Goal: Information Seeking & Learning: Learn about a topic

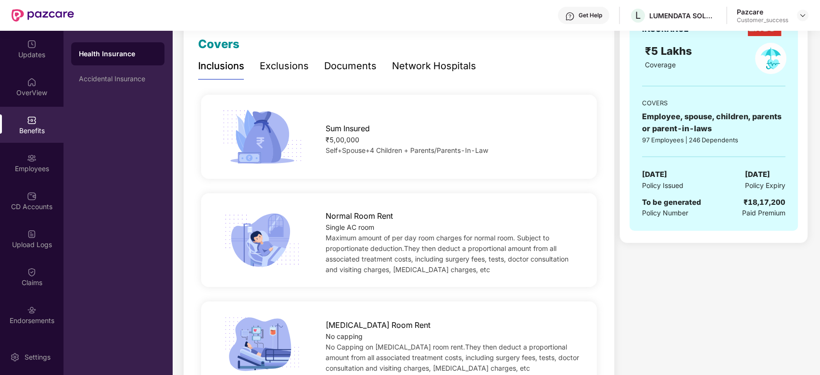
scroll to position [114, 0]
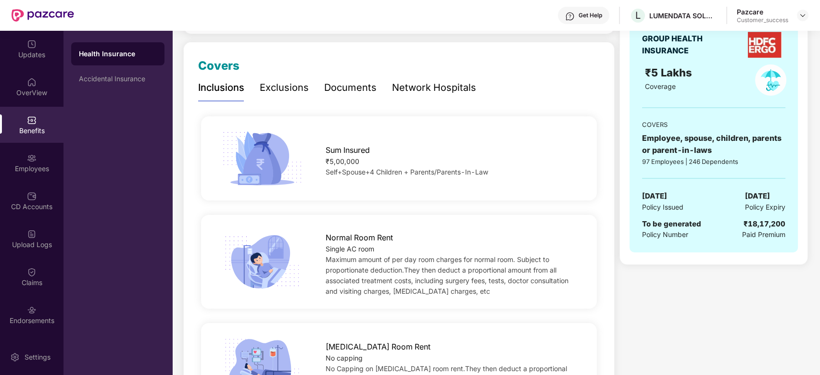
click at [282, 83] on div "Exclusions" at bounding box center [284, 87] width 49 height 15
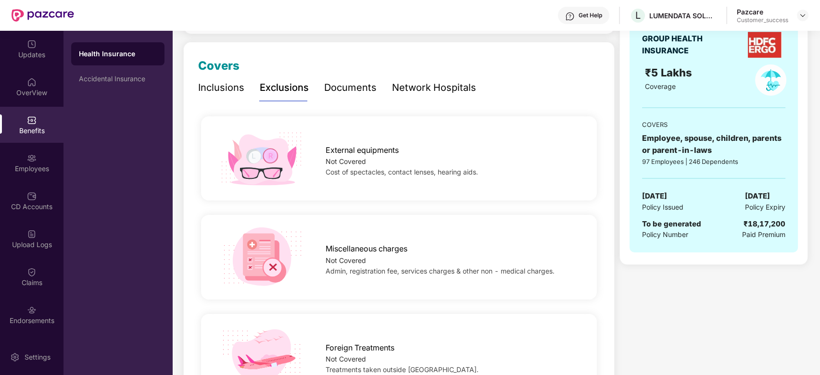
click at [335, 91] on div "Documents" at bounding box center [350, 87] width 52 height 15
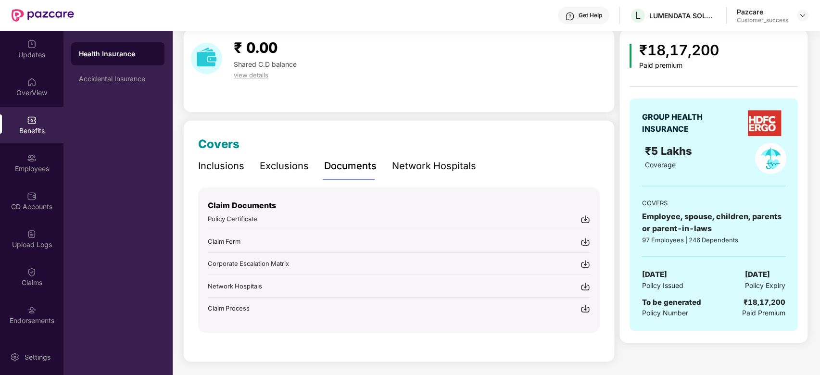
click at [299, 159] on div "Exclusions" at bounding box center [284, 166] width 49 height 15
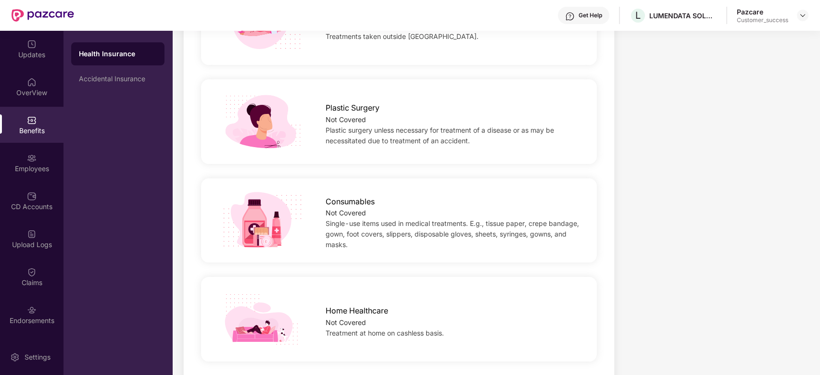
scroll to position [486, 0]
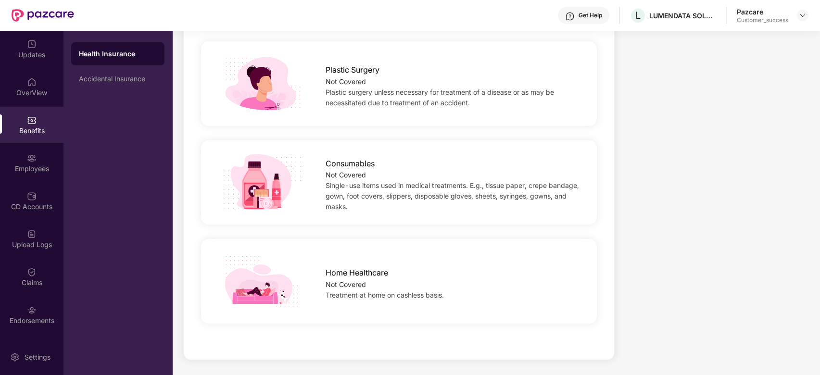
drag, startPoint x: 398, startPoint y: 258, endPoint x: 352, endPoint y: 237, distance: 51.5
click at [352, 237] on div "Home Healthcare Not Covered Treatment at home on cashless basis." at bounding box center [399, 281] width 402 height 99
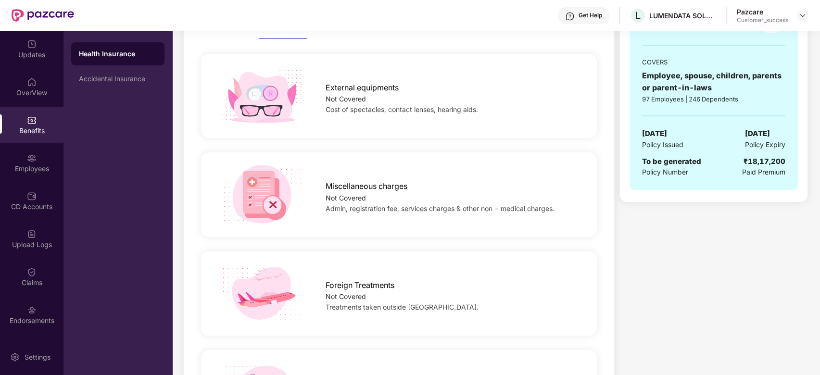
scroll to position [0, 0]
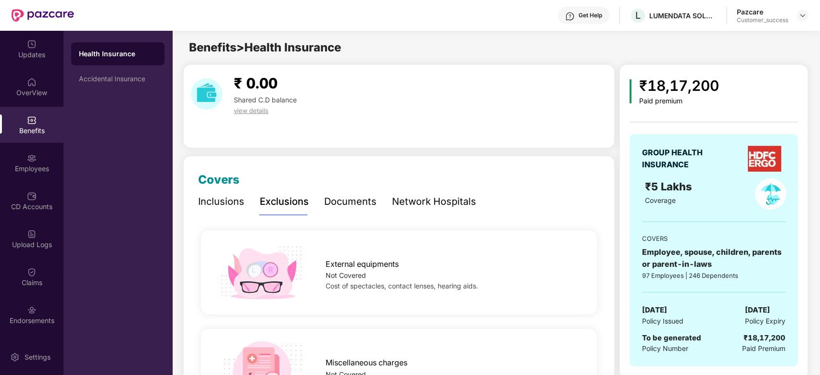
click at [221, 199] on div "Inclusions" at bounding box center [221, 201] width 46 height 15
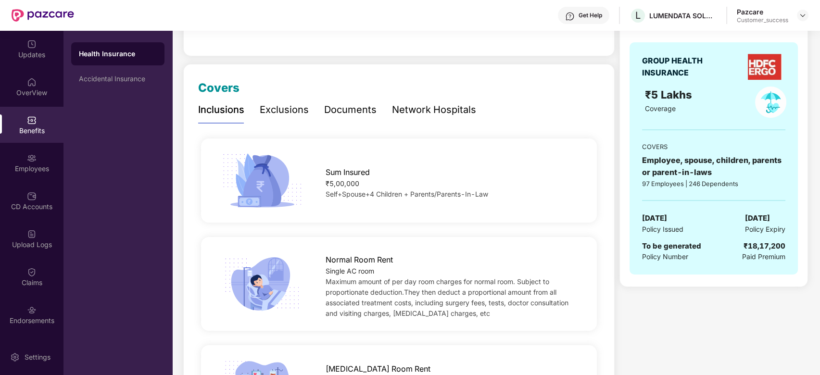
scroll to position [91, 0]
drag, startPoint x: 360, startPoint y: 131, endPoint x: 346, endPoint y: 131, distance: 14.0
drag, startPoint x: 346, startPoint y: 131, endPoint x: 328, endPoint y: 131, distance: 18.8
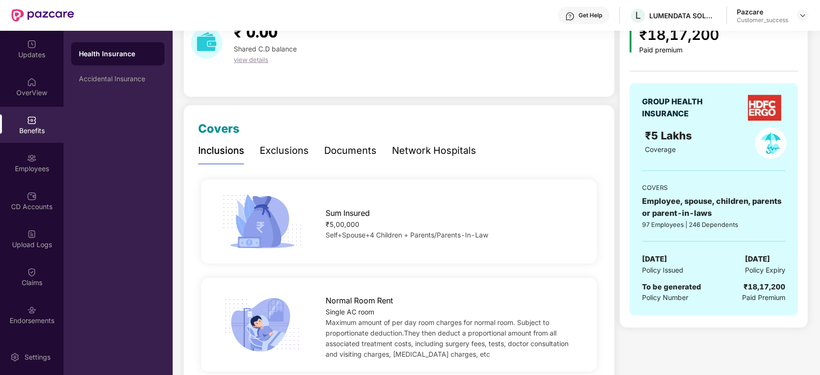
scroll to position [0, 0]
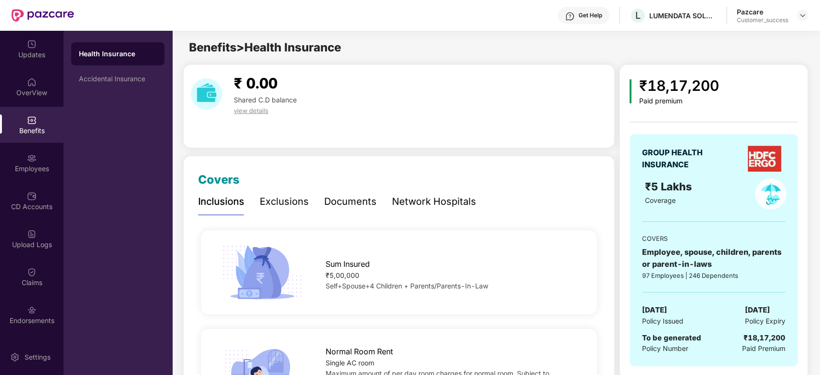
drag, startPoint x: 399, startPoint y: 112, endPoint x: 324, endPoint y: 83, distance: 81.1
drag, startPoint x: 324, startPoint y: 83, endPoint x: 306, endPoint y: 79, distance: 18.7
click at [306, 79] on div "₹ 0.00 Shared C.D balance view details" at bounding box center [399, 94] width 424 height 44
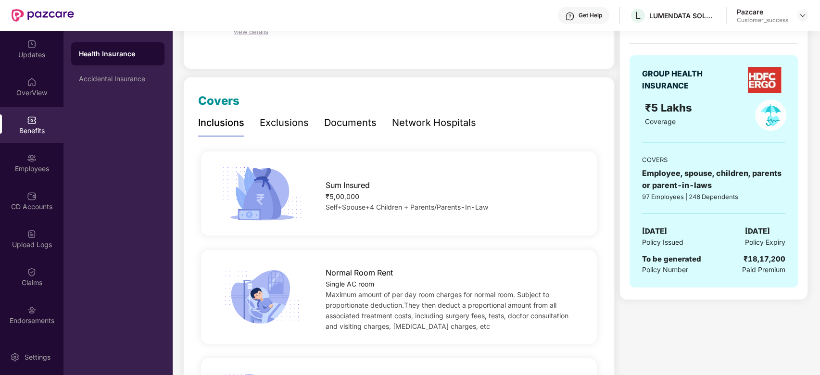
scroll to position [78, 0]
drag, startPoint x: 364, startPoint y: 118, endPoint x: 385, endPoint y: 81, distance: 42.9
drag, startPoint x: 395, startPoint y: 59, endPoint x: 352, endPoint y: 60, distance: 43.3
click at [352, 60] on div "₹ 0.00 Shared C.D balance view details" at bounding box center [399, 29] width 432 height 84
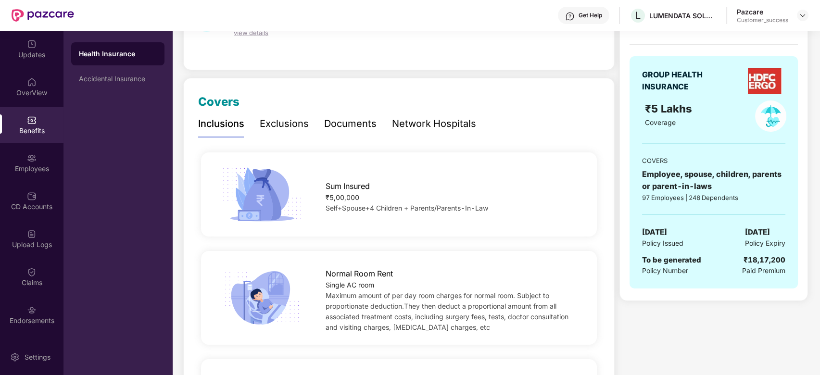
scroll to position [0, 0]
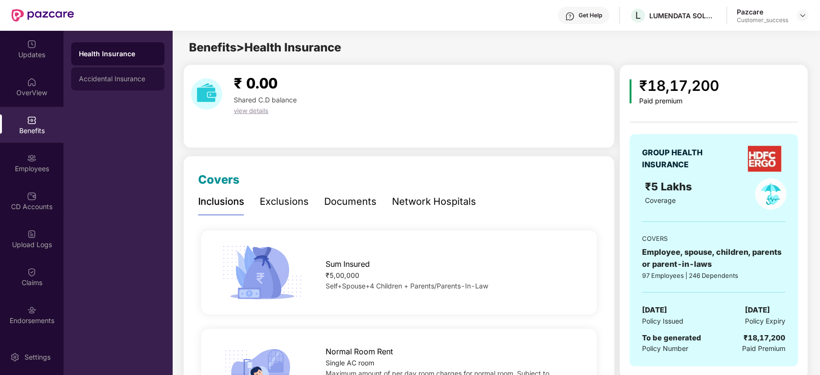
click at [115, 77] on div "Accidental Insurance" at bounding box center [118, 79] width 78 height 8
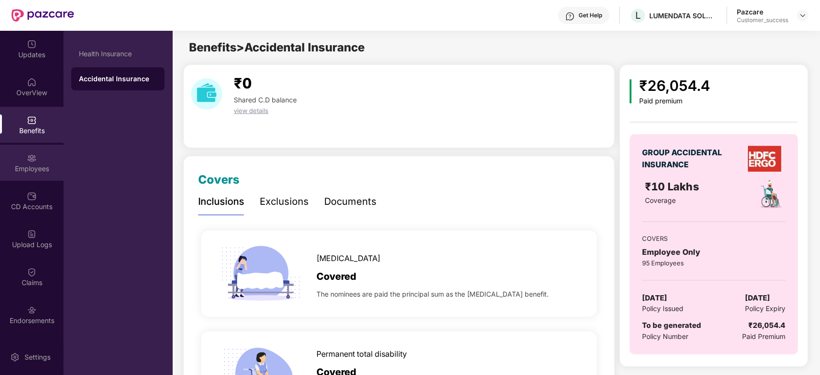
click at [37, 154] on div "Employees" at bounding box center [32, 163] width 64 height 36
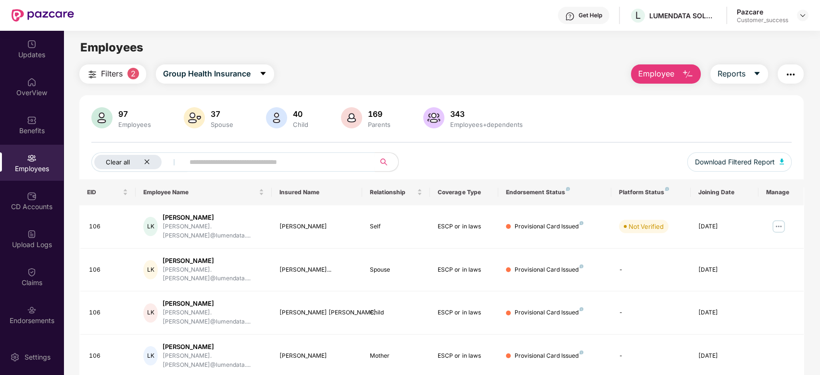
click at [147, 158] on div "Clear all" at bounding box center [127, 162] width 67 height 14
click at [243, 82] on button "Group Health Insurance" at bounding box center [199, 73] width 118 height 19
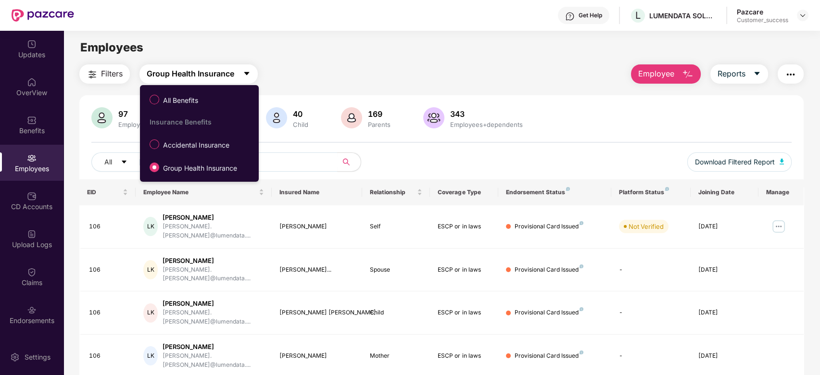
click at [243, 82] on button "Group Health Insurance" at bounding box center [199, 73] width 118 height 19
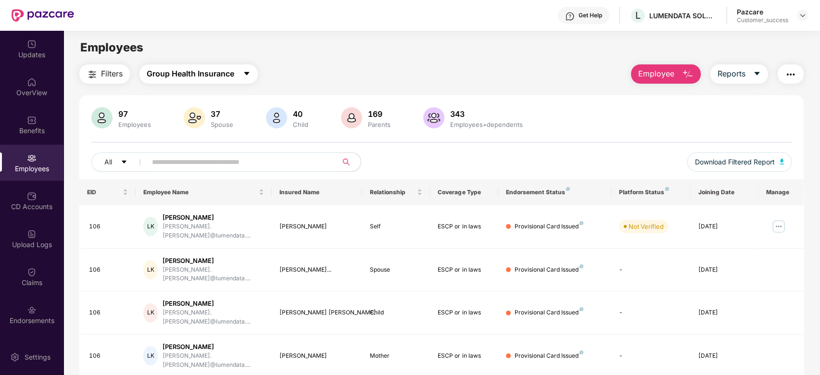
click at [243, 82] on button "Group Health Insurance" at bounding box center [199, 73] width 118 height 19
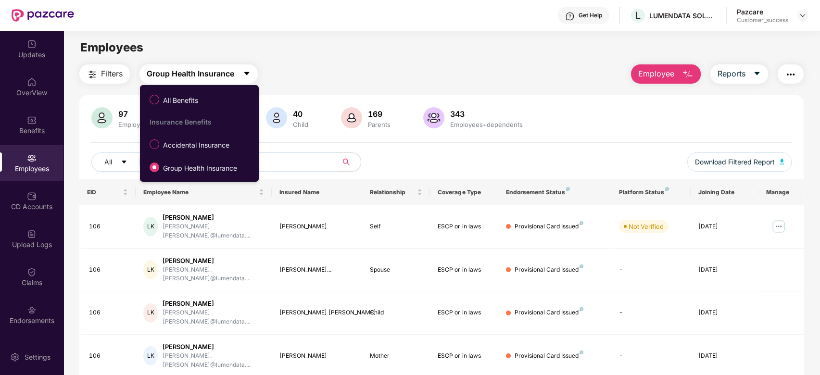
click at [243, 82] on button "Group Health Insurance" at bounding box center [199, 73] width 118 height 19
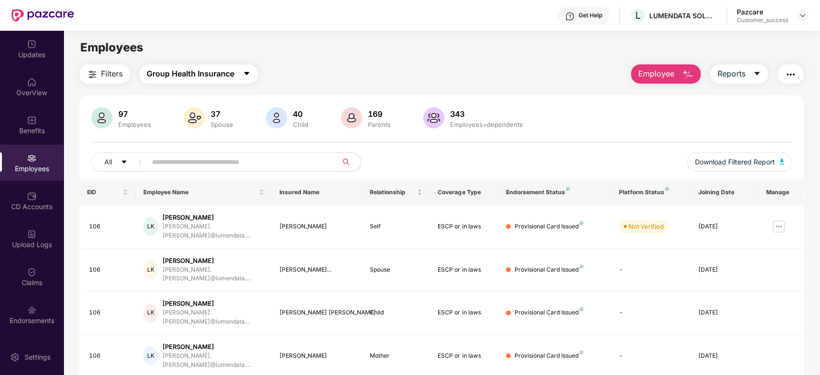
click at [243, 82] on button "Group Health Insurance" at bounding box center [199, 73] width 118 height 19
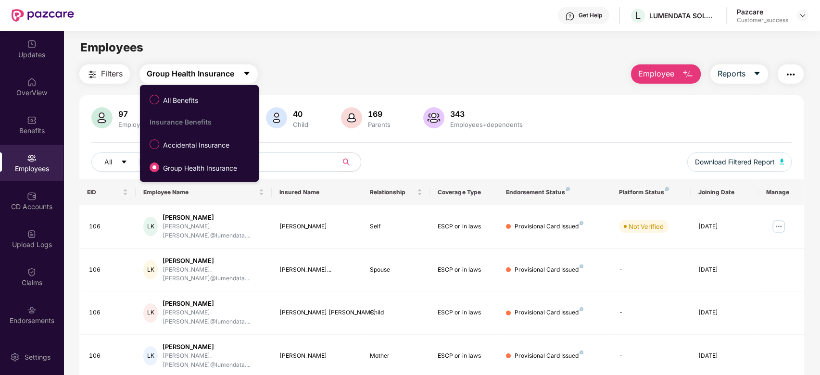
click at [243, 82] on button "Group Health Insurance" at bounding box center [199, 73] width 118 height 19
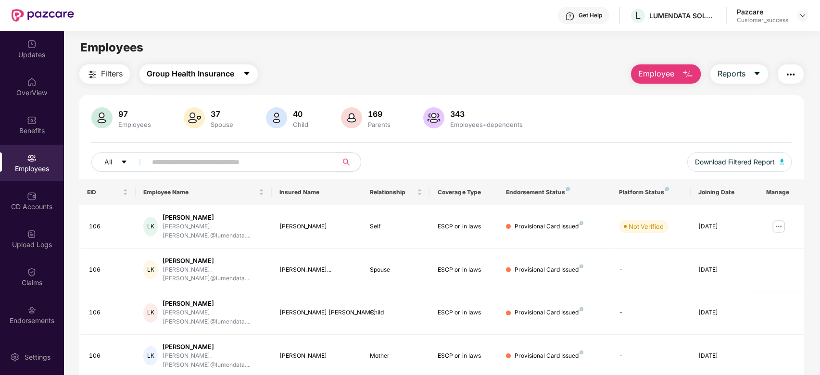
click at [243, 82] on button "Group Health Insurance" at bounding box center [199, 73] width 118 height 19
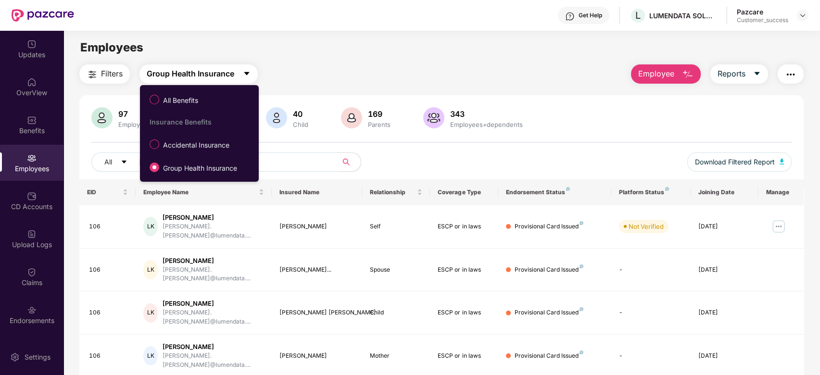
click at [243, 82] on button "Group Health Insurance" at bounding box center [199, 73] width 118 height 19
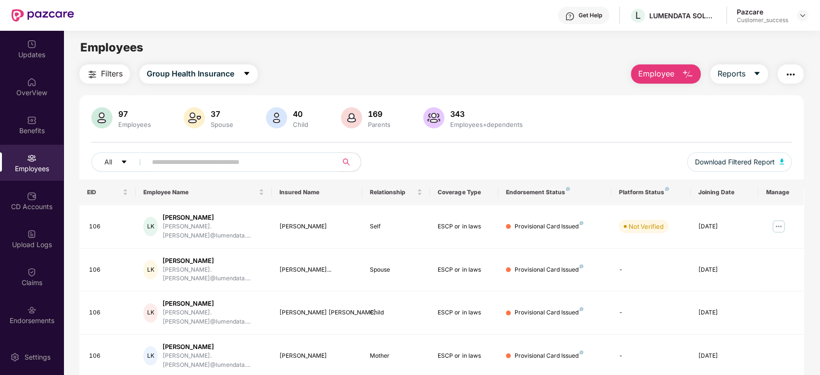
click at [316, 167] on input "text" at bounding box center [238, 162] width 173 height 14
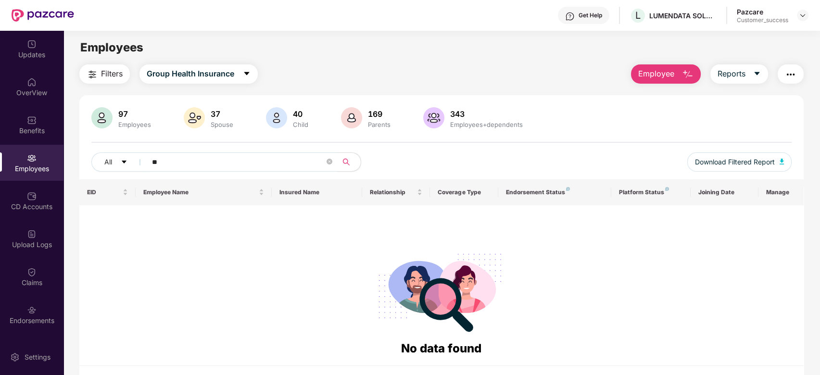
type input "*"
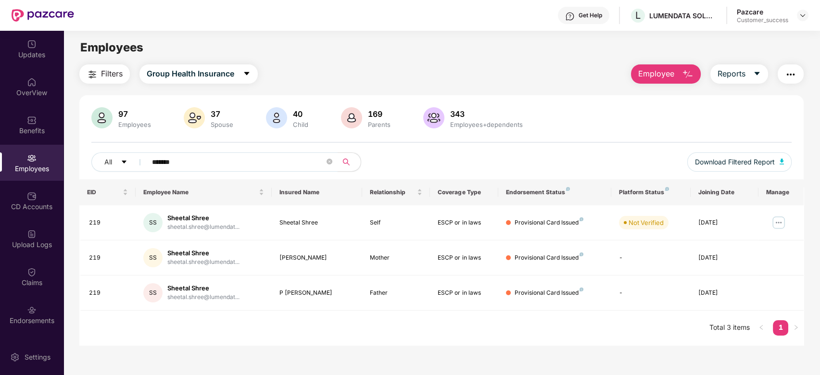
type input "*******"
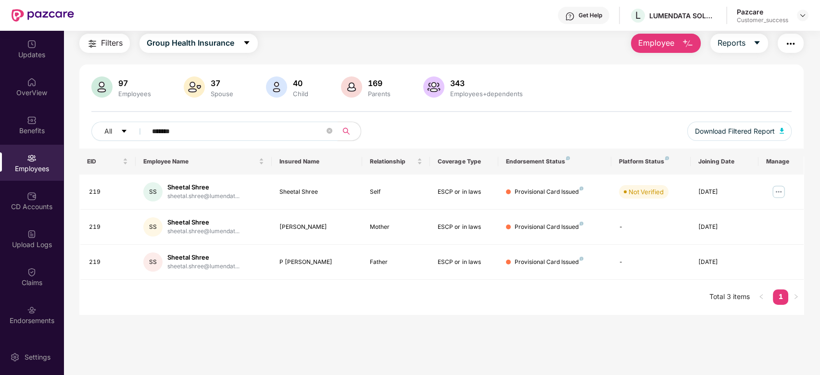
scroll to position [10, 0]
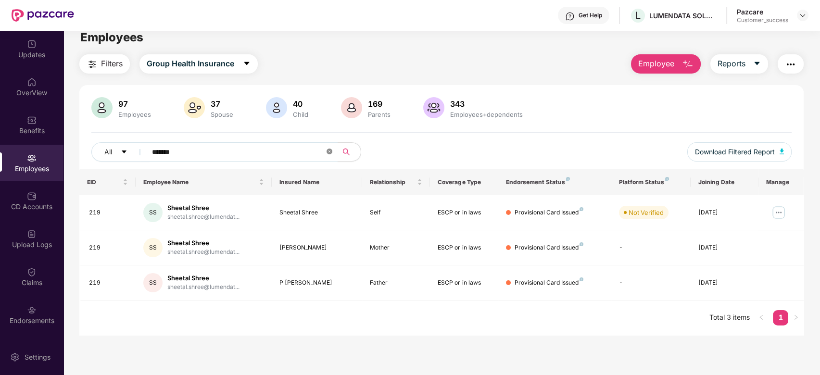
click at [329, 156] on span at bounding box center [330, 152] width 6 height 9
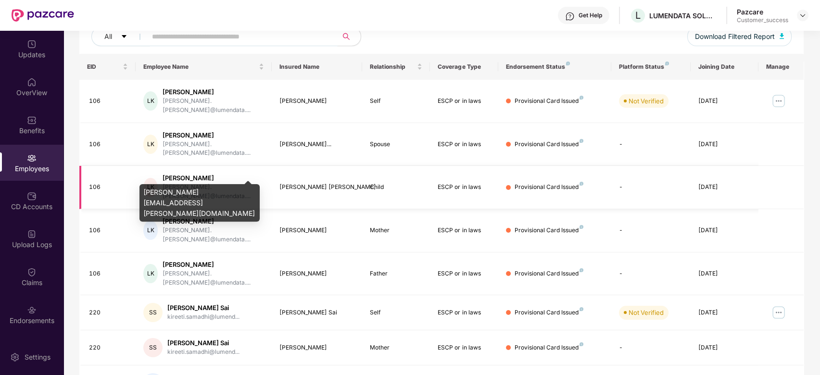
scroll to position [0, 0]
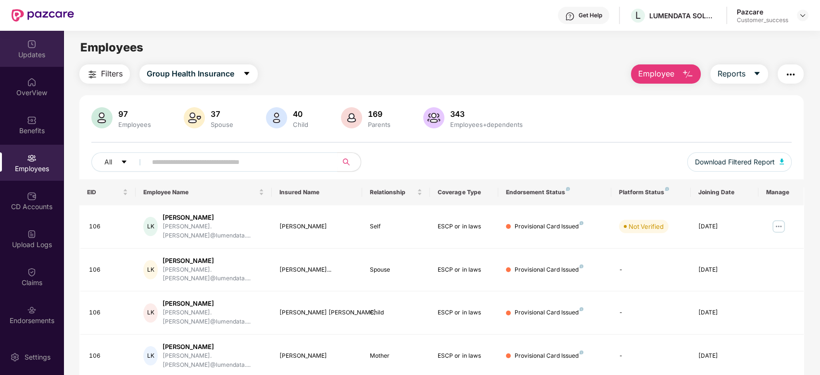
click at [22, 59] on div "Updates" at bounding box center [32, 55] width 64 height 10
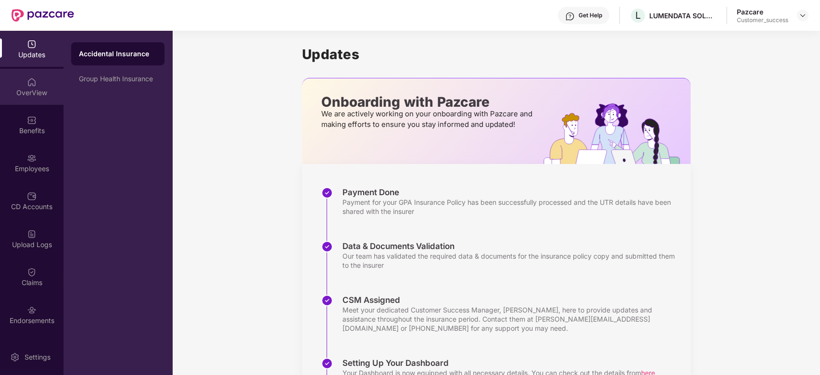
click at [31, 88] on div "OverView" at bounding box center [32, 93] width 64 height 10
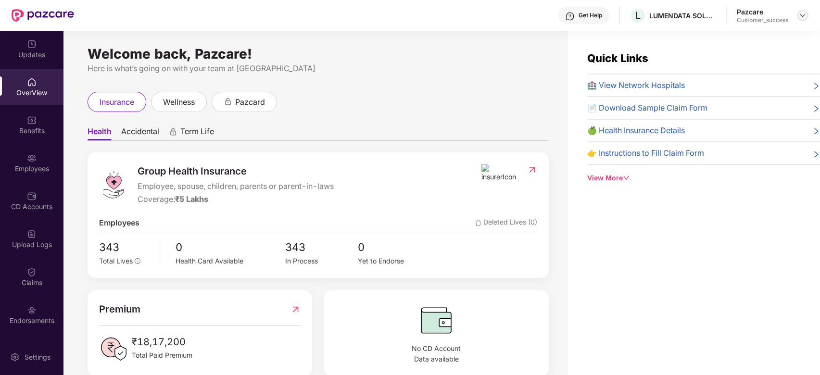
click at [804, 15] on img at bounding box center [803, 16] width 8 height 8
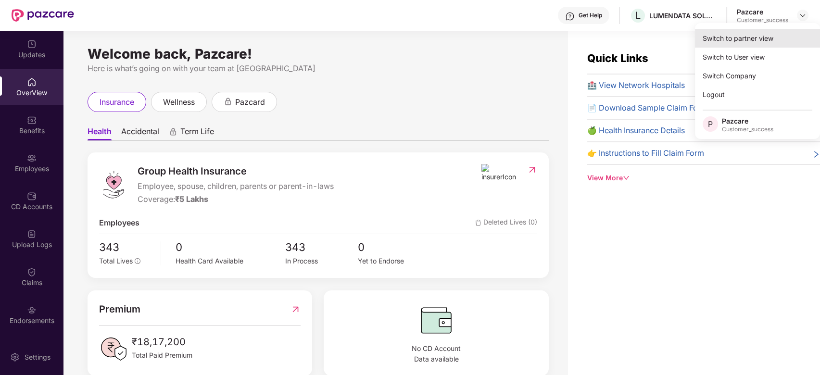
click at [741, 44] on div "Switch to partner view" at bounding box center [757, 38] width 125 height 19
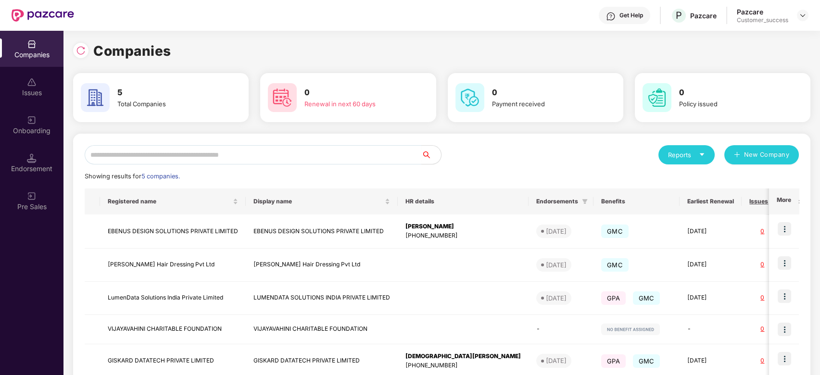
click at [792, 18] on div "Pazcare Customer_success" at bounding box center [773, 15] width 72 height 17
click at [803, 15] on img at bounding box center [803, 16] width 8 height 8
click at [577, 152] on div "Reports New Company" at bounding box center [621, 154] width 358 height 19
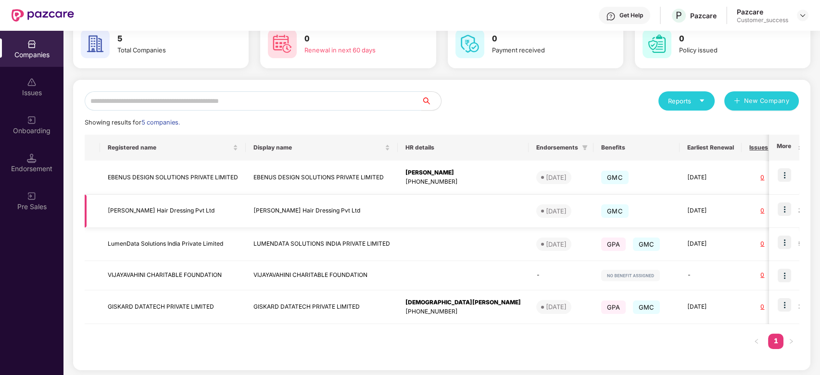
click at [786, 209] on img at bounding box center [784, 209] width 13 height 13
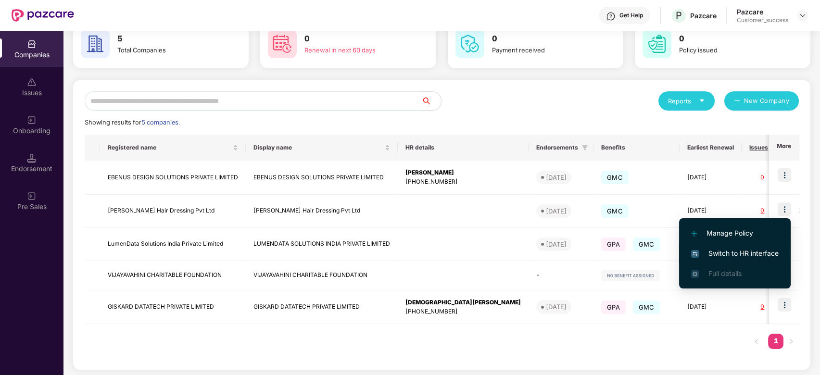
click at [721, 252] on span "Switch to HR interface" at bounding box center [736, 253] width 88 height 11
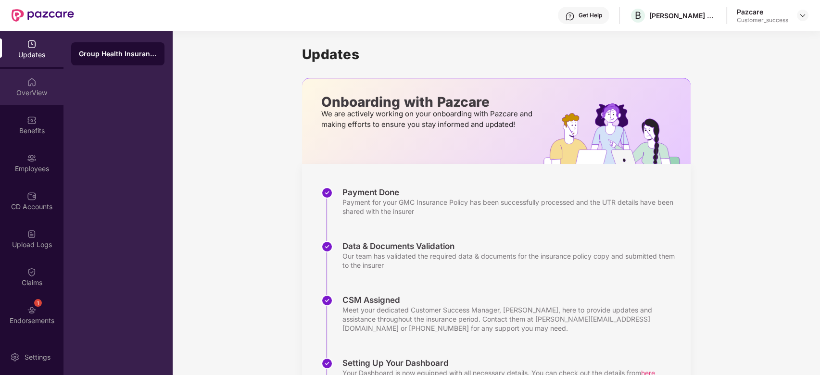
click at [27, 96] on div "OverView" at bounding box center [32, 93] width 64 height 10
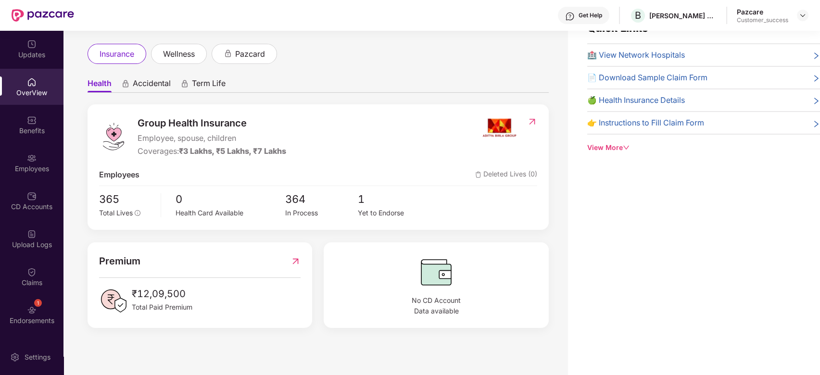
scroll to position [0, 0]
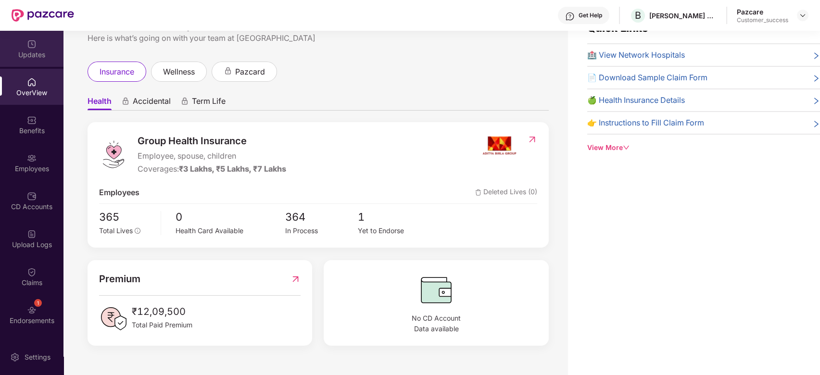
click at [41, 51] on div "Updates" at bounding box center [32, 55] width 64 height 10
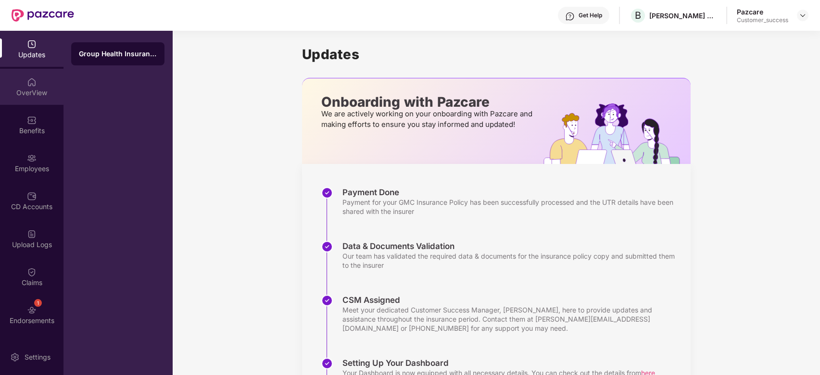
click at [19, 88] on div "OverView" at bounding box center [32, 93] width 64 height 10
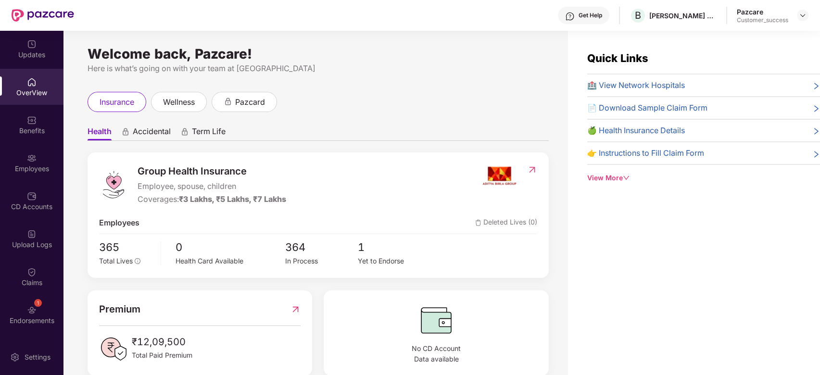
click at [580, 20] on div "Get Help" at bounding box center [583, 15] width 51 height 17
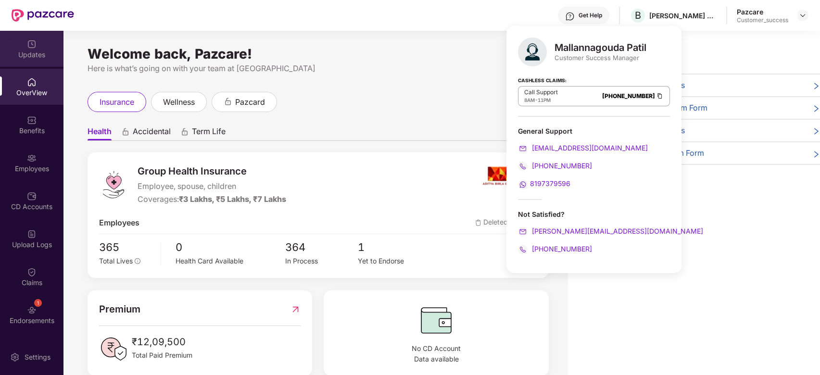
click at [29, 52] on div "Updates" at bounding box center [32, 55] width 64 height 10
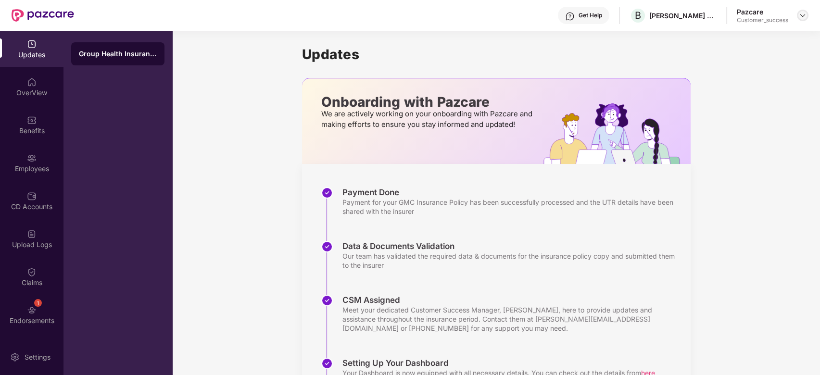
click at [803, 15] on img at bounding box center [803, 16] width 8 height 8
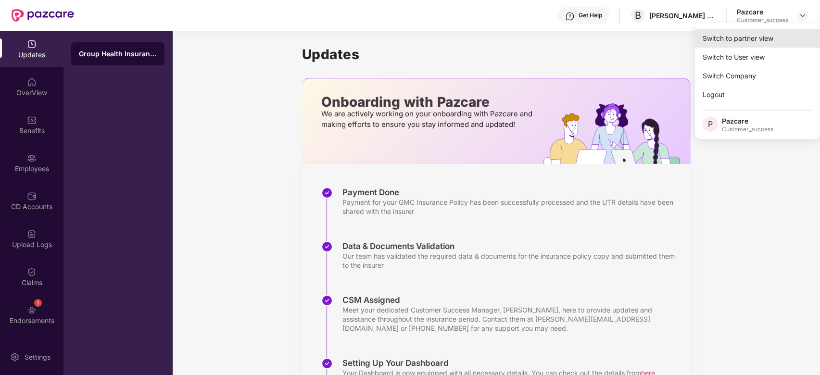
click at [778, 37] on div "Switch to partner view" at bounding box center [757, 38] width 125 height 19
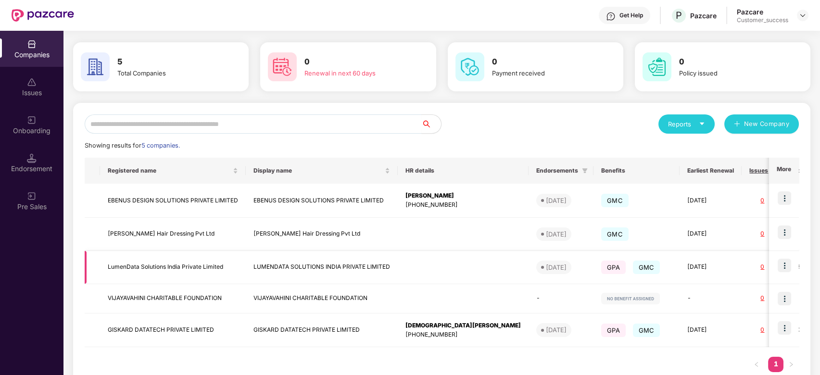
scroll to position [31, 0]
click at [782, 260] on img at bounding box center [784, 265] width 13 height 13
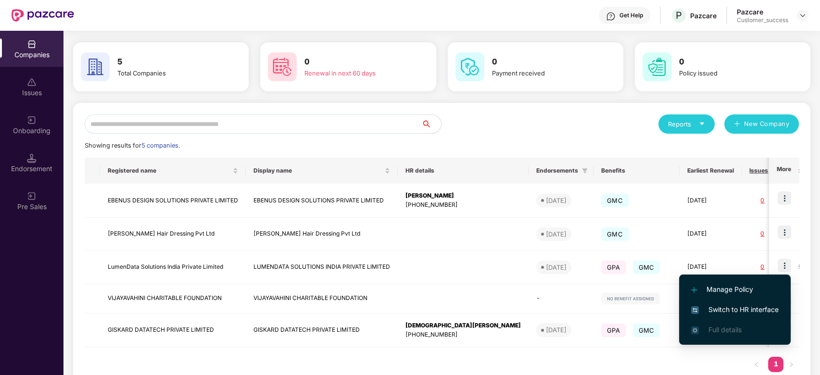
click at [734, 309] on span "Switch to HR interface" at bounding box center [736, 310] width 88 height 11
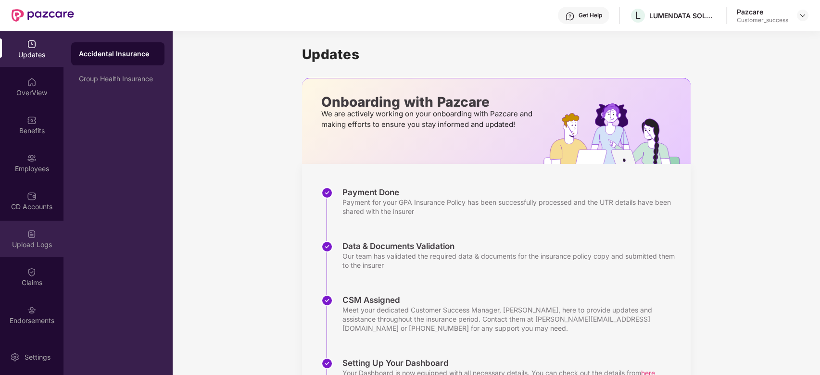
click at [27, 244] on div "Upload Logs" at bounding box center [32, 245] width 64 height 10
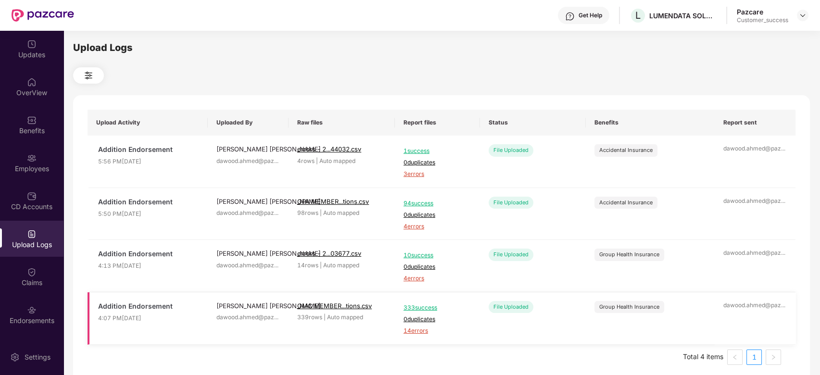
click at [422, 310] on span "333 success" at bounding box center [438, 308] width 68 height 9
click at [422, 330] on span "14 errors" at bounding box center [438, 331] width 68 height 9
click at [415, 278] on span "4 errors" at bounding box center [438, 278] width 68 height 9
click at [31, 61] on div "Updates" at bounding box center [32, 49] width 64 height 36
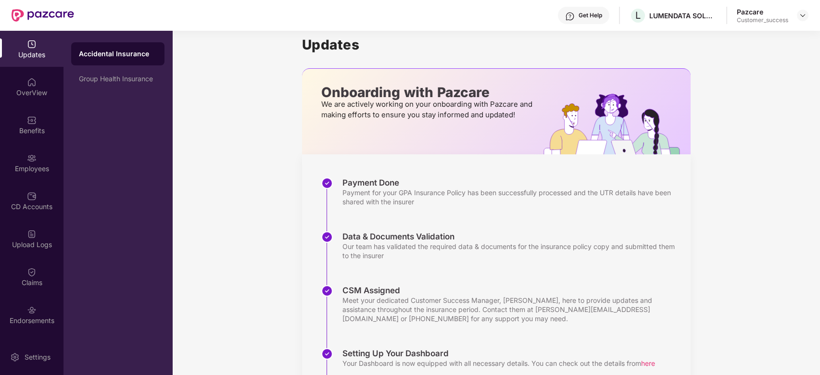
scroll to position [0, 0]
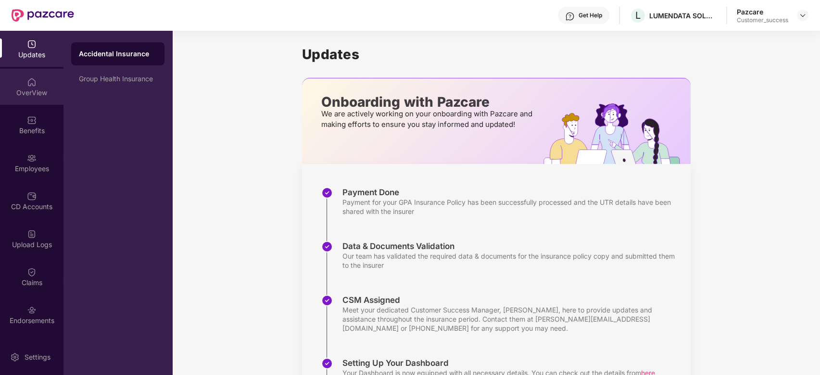
click at [20, 93] on div "OverView" at bounding box center [32, 93] width 64 height 10
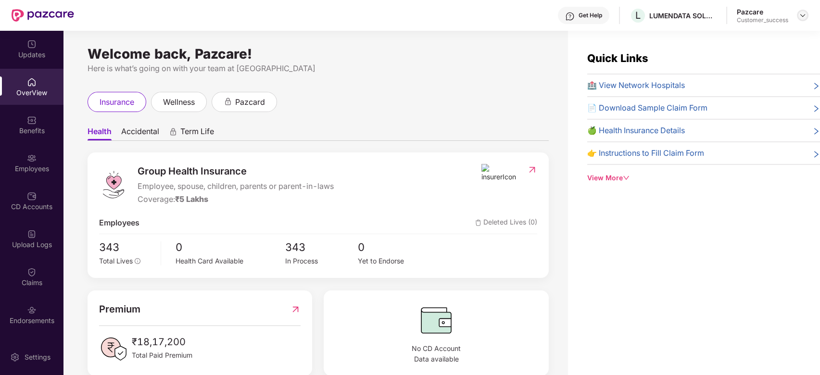
click at [803, 11] on div at bounding box center [803, 16] width 12 height 12
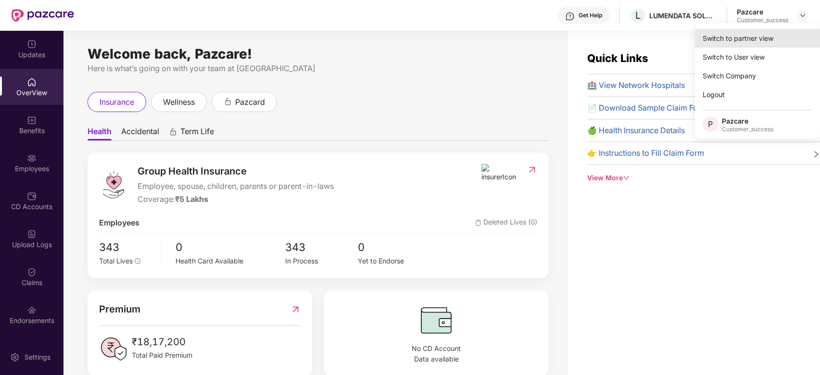
click at [766, 41] on div "Switch to partner view" at bounding box center [757, 38] width 125 height 19
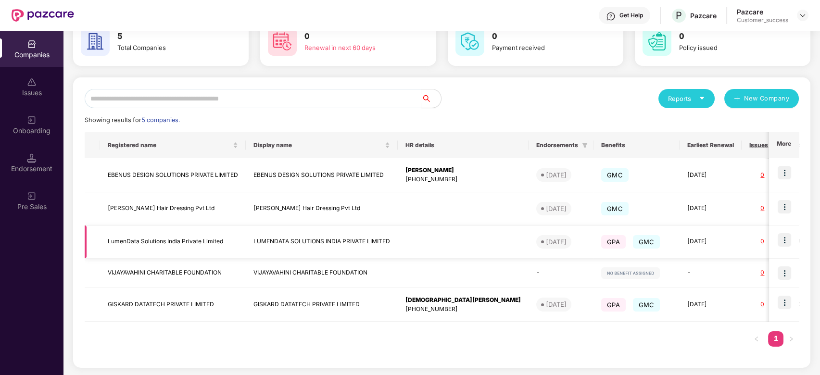
scroll to position [55, 0]
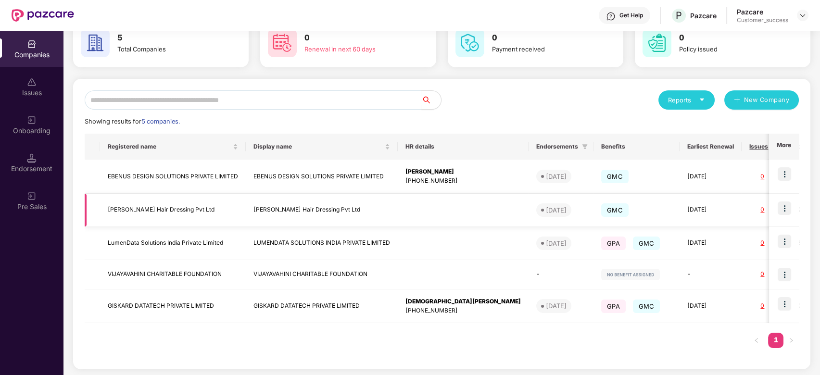
click at [781, 208] on img at bounding box center [784, 208] width 13 height 13
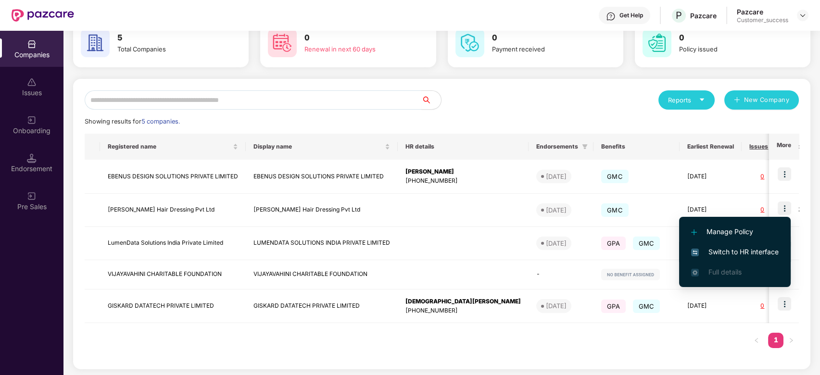
click at [742, 251] on span "Switch to HR interface" at bounding box center [736, 252] width 88 height 11
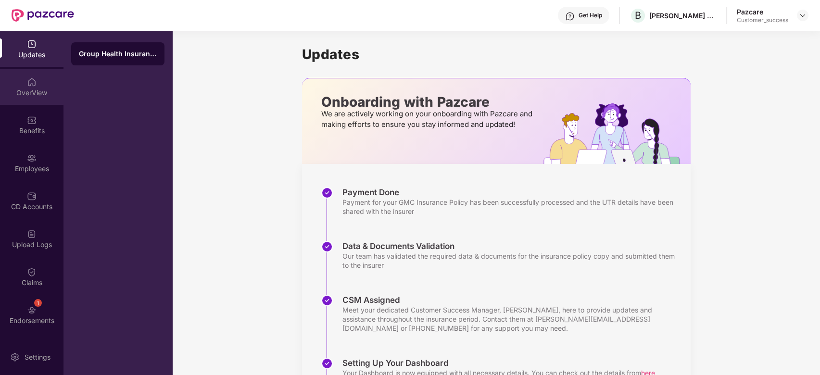
click at [29, 87] on div "OverView" at bounding box center [32, 87] width 64 height 36
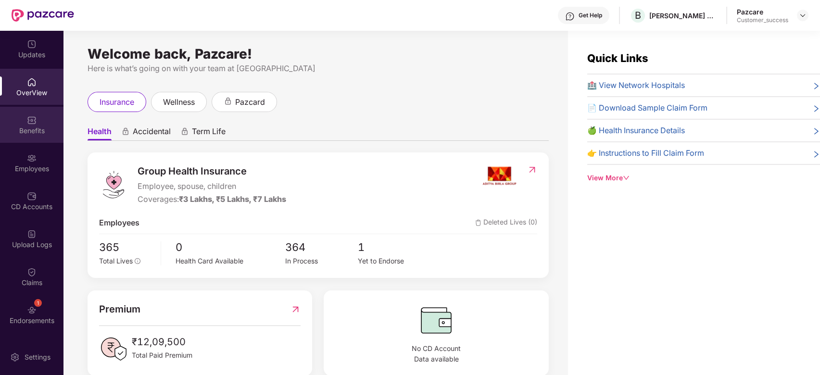
click at [13, 132] on div "Benefits" at bounding box center [32, 131] width 64 height 10
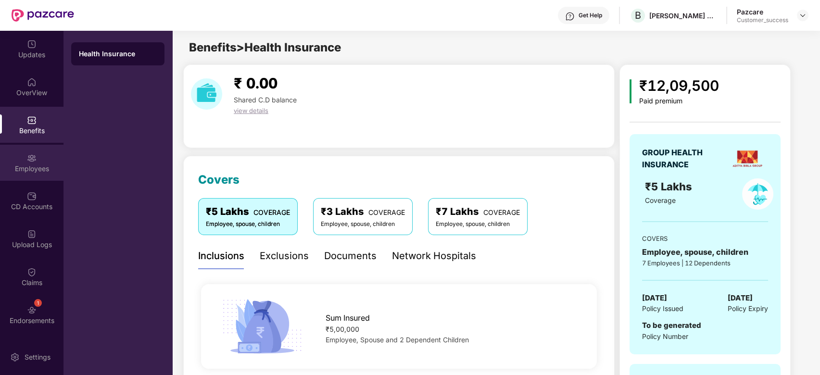
click at [27, 164] on div "Employees" at bounding box center [32, 169] width 64 height 10
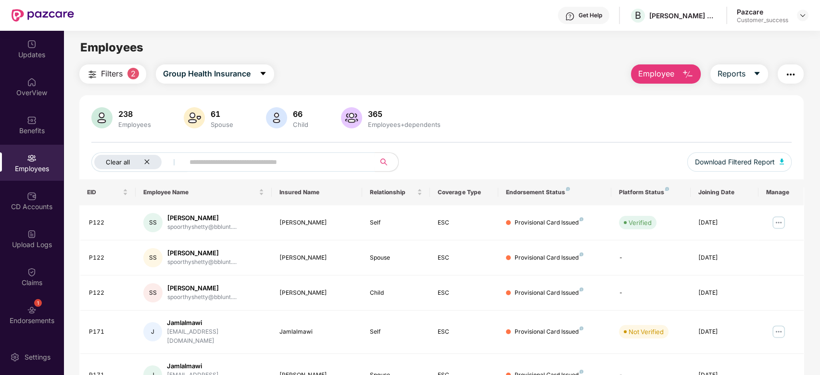
click at [148, 157] on div "Clear all" at bounding box center [127, 162] width 67 height 14
click at [783, 217] on img at bounding box center [778, 222] width 15 height 15
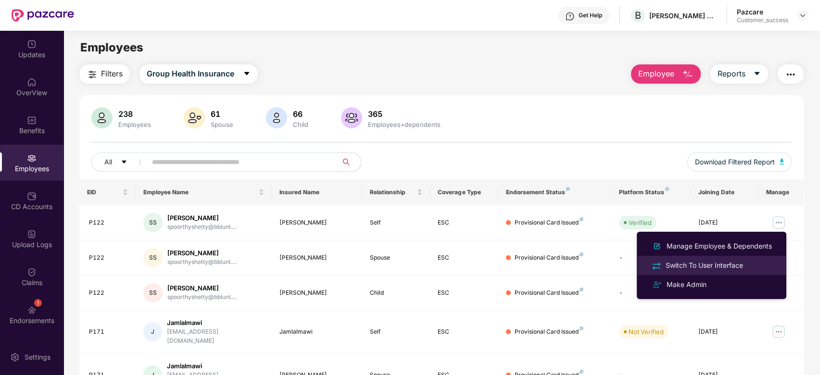
click at [724, 266] on div "Switch To User Interface" at bounding box center [704, 265] width 81 height 11
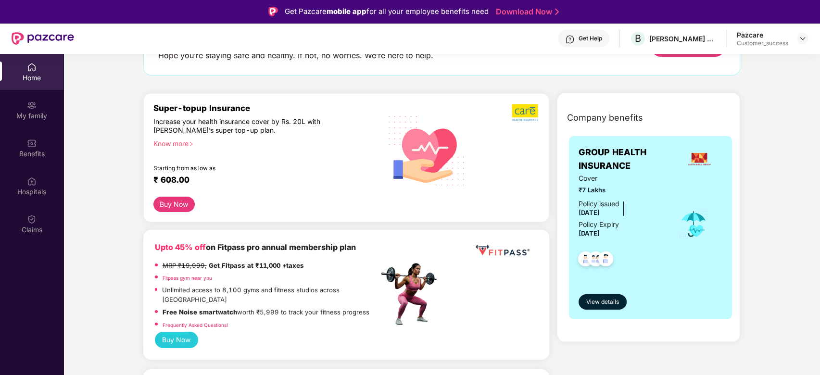
scroll to position [0, 0]
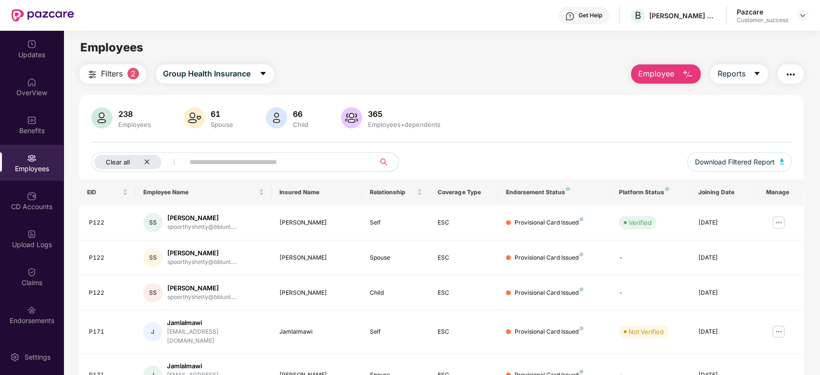
click at [146, 161] on icon "close" at bounding box center [146, 162] width 5 height 5
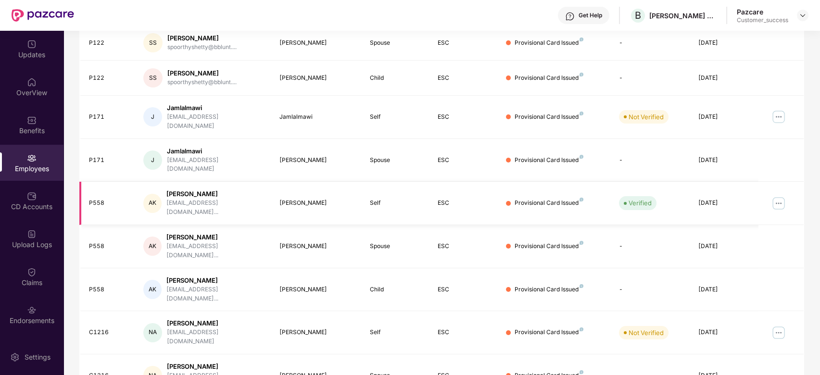
click at [778, 196] on img at bounding box center [778, 203] width 15 height 15
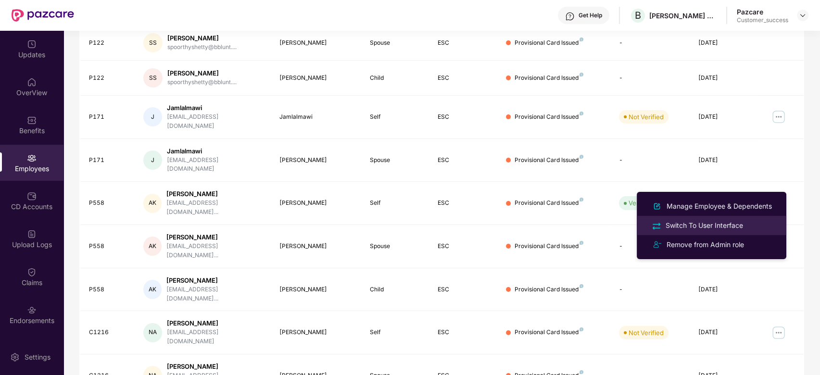
click at [714, 222] on div "Switch To User Interface" at bounding box center [704, 225] width 81 height 11
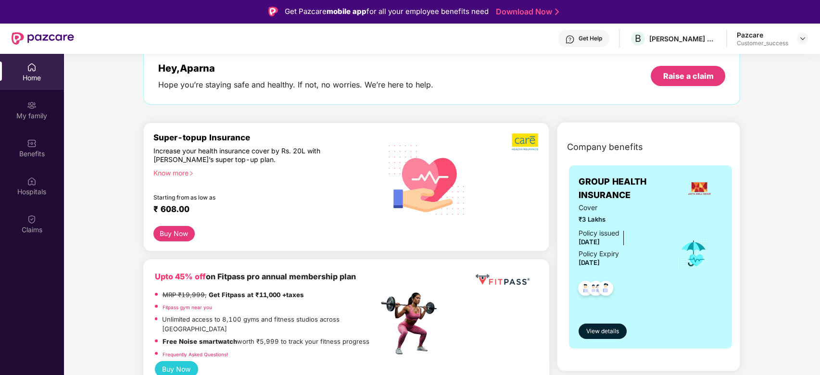
scroll to position [54, 0]
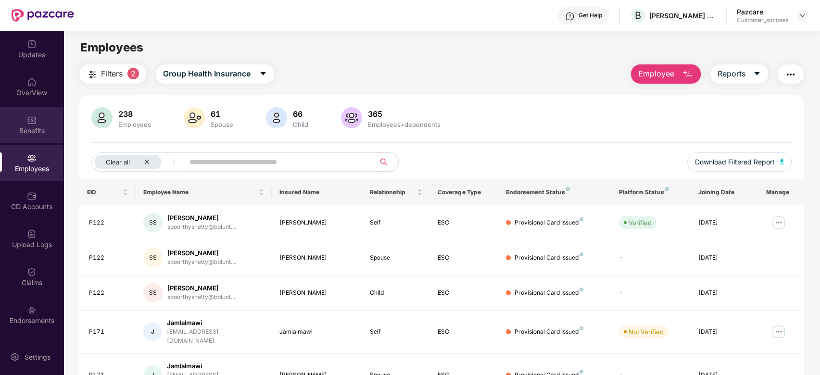
click at [44, 120] on div "Benefits" at bounding box center [32, 125] width 64 height 36
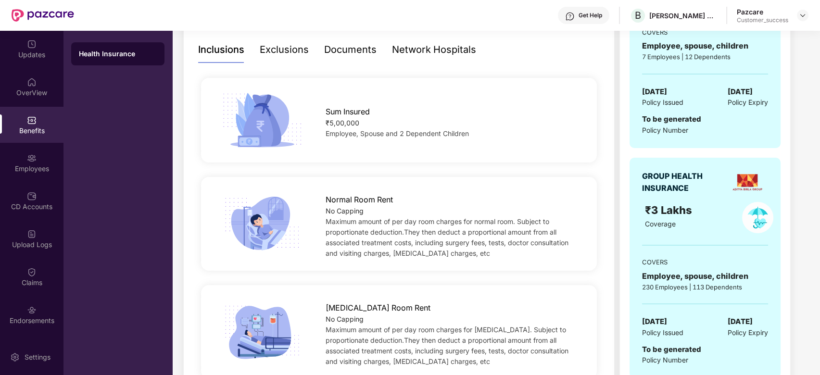
scroll to position [208, 0]
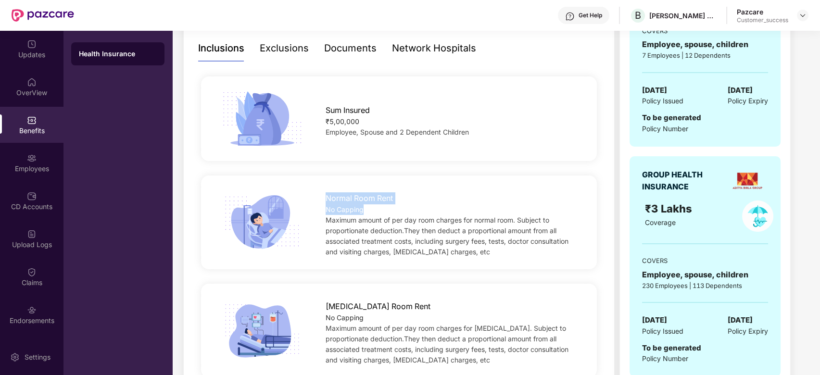
drag, startPoint x: 397, startPoint y: 205, endPoint x: 323, endPoint y: 196, distance: 74.3
click at [323, 196] on div "Normal Room Rent No Capping Maximum amount of per day room charges for normal r…" at bounding box center [452, 223] width 284 height 70
click at [370, 210] on div "No Capping" at bounding box center [453, 210] width 254 height 11
drag, startPoint x: 373, startPoint y: 320, endPoint x: 326, endPoint y: 298, distance: 52.5
click at [326, 298] on div "[MEDICAL_DATA] Room Rent No Capping Maximum amount of per day room charges for …" at bounding box center [452, 331] width 284 height 70
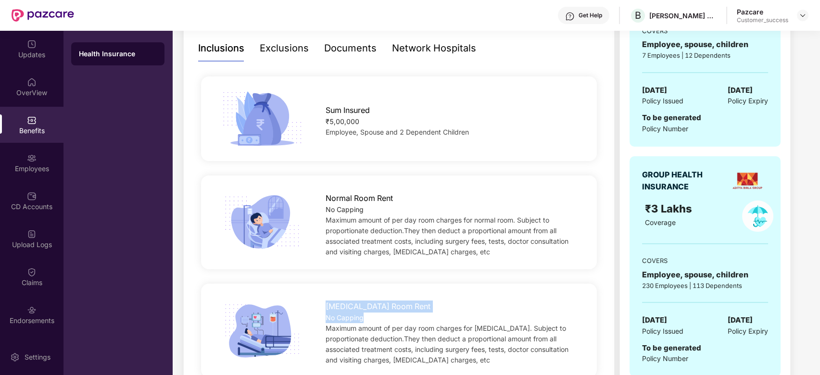
click at [394, 305] on div "[MEDICAL_DATA] Room Rent" at bounding box center [453, 304] width 254 height 17
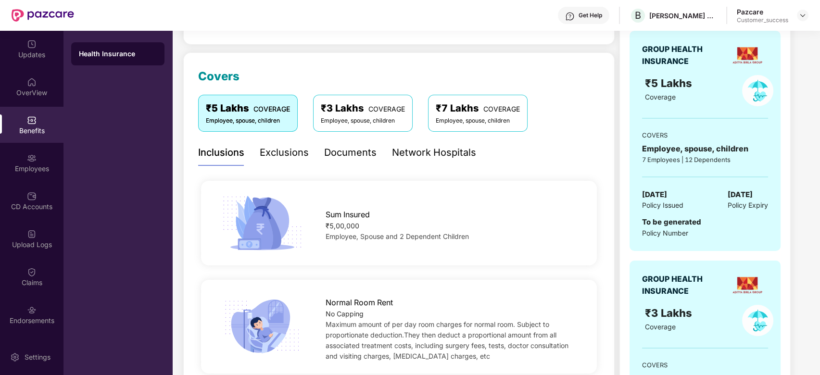
scroll to position [0, 0]
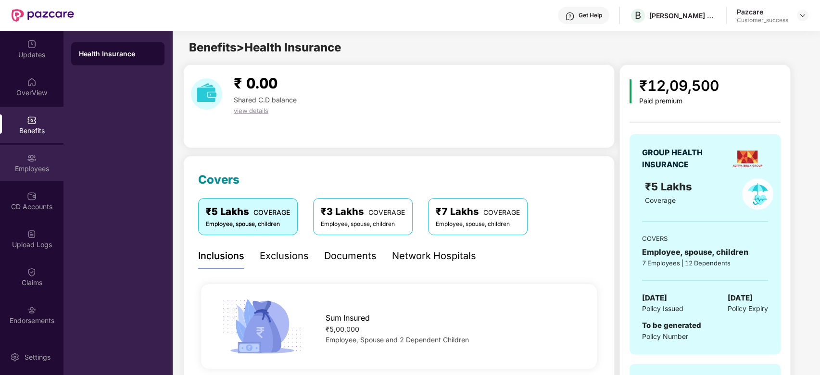
click at [31, 167] on div "Employees" at bounding box center [32, 169] width 64 height 10
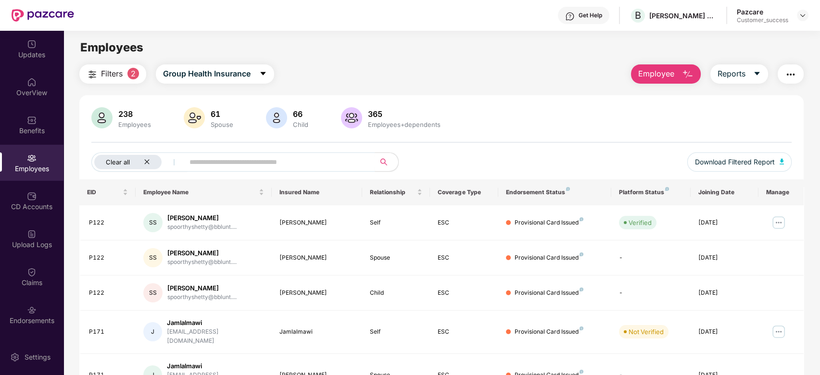
click at [149, 163] on icon "close" at bounding box center [147, 162] width 6 height 6
click at [779, 218] on img at bounding box center [778, 222] width 15 height 15
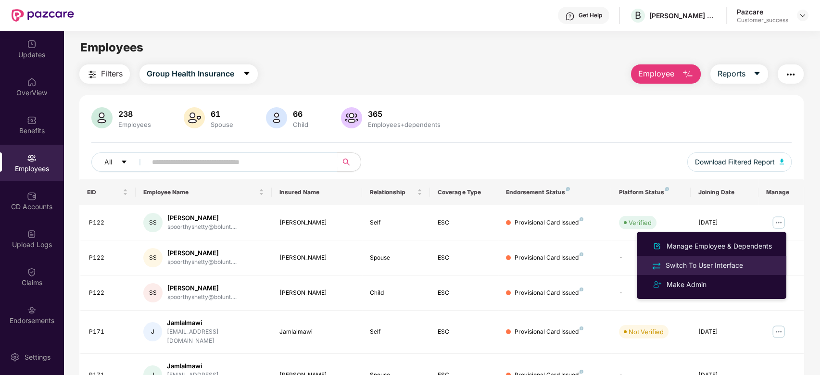
click at [716, 264] on div "Switch To User Interface" at bounding box center [704, 265] width 81 height 11
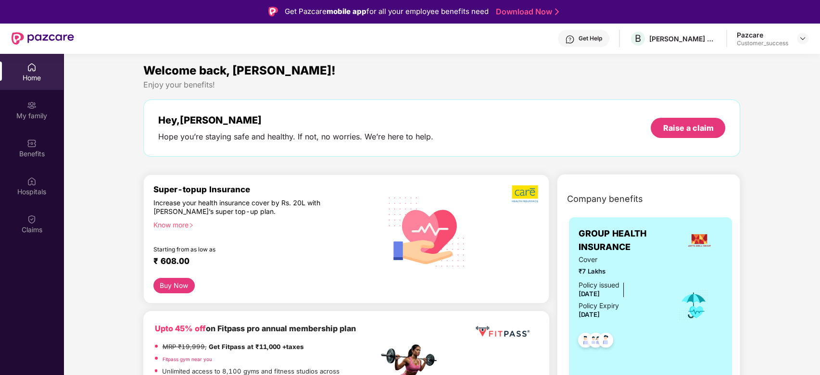
click at [41, 82] on div "Home" at bounding box center [32, 78] width 64 height 10
click at [802, 39] on img at bounding box center [803, 39] width 8 height 8
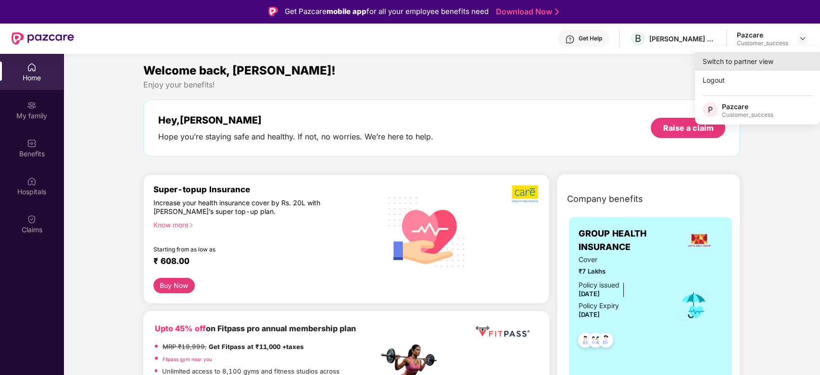
click at [748, 67] on div "Switch to partner view" at bounding box center [757, 61] width 125 height 19
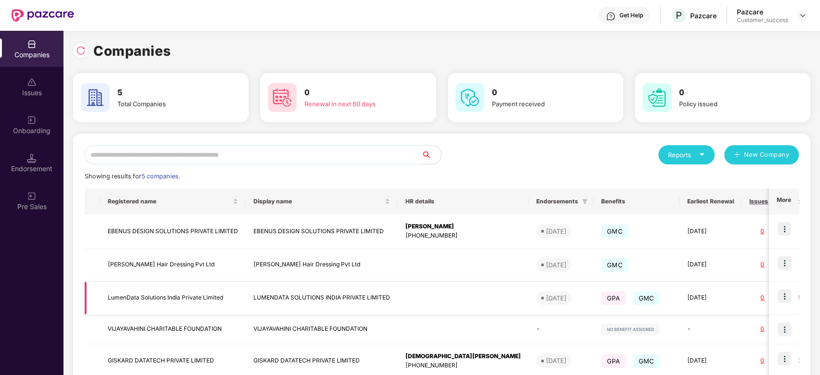
scroll to position [51, 0]
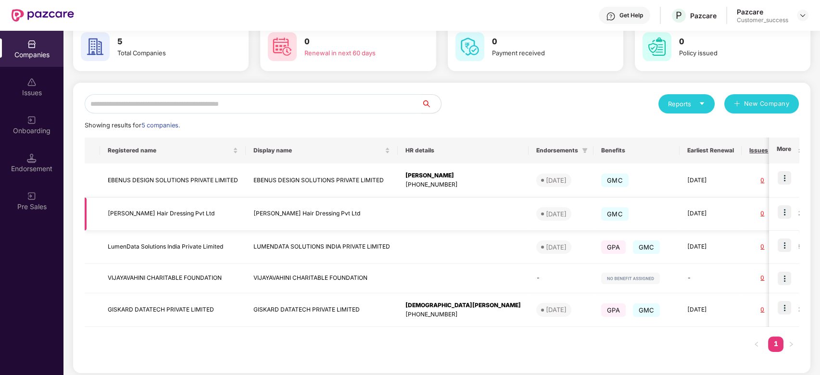
click at [789, 210] on img at bounding box center [784, 211] width 13 height 13
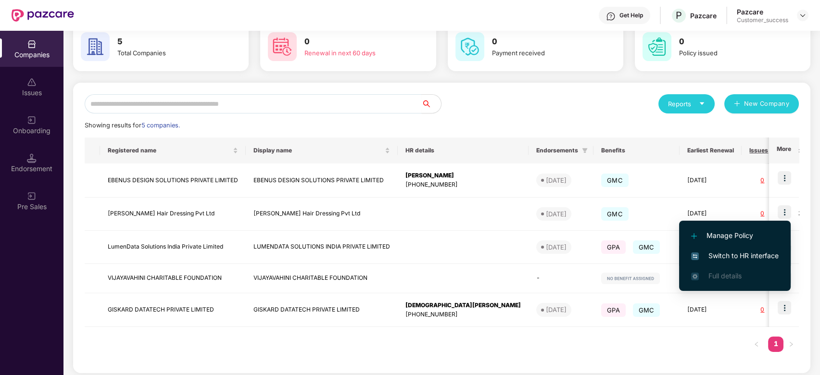
click at [740, 251] on span "Switch to HR interface" at bounding box center [736, 256] width 88 height 11
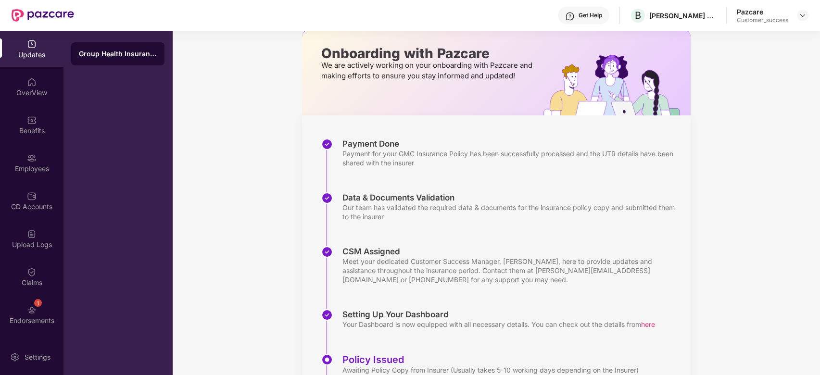
scroll to position [0, 0]
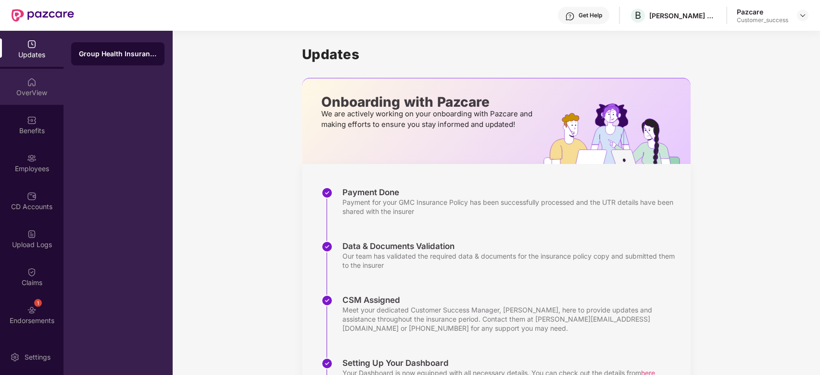
click at [42, 82] on div "OverView" at bounding box center [32, 87] width 64 height 36
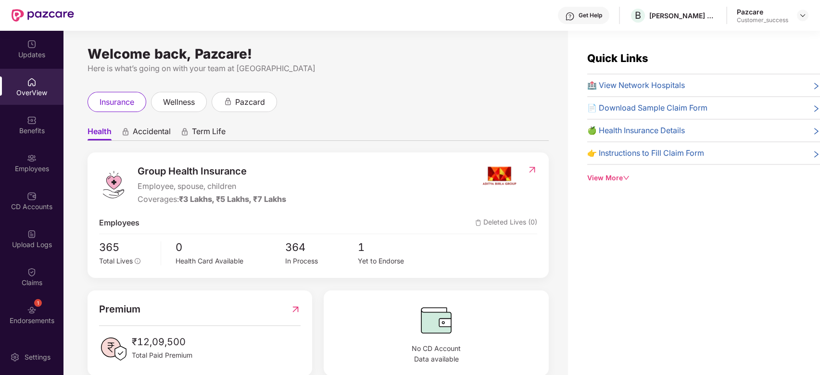
click at [668, 86] on span "🏥 View Network Hospitals" at bounding box center [637, 85] width 98 height 12
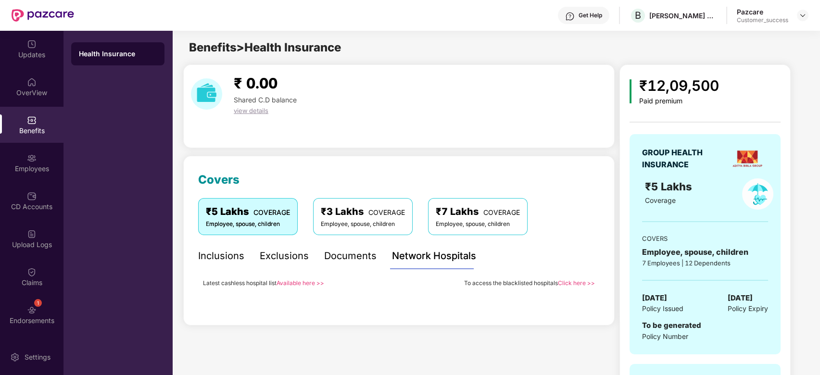
click at [306, 283] on link "Available here >>" at bounding box center [301, 283] width 48 height 7
click at [34, 60] on div "Updates" at bounding box center [32, 49] width 64 height 36
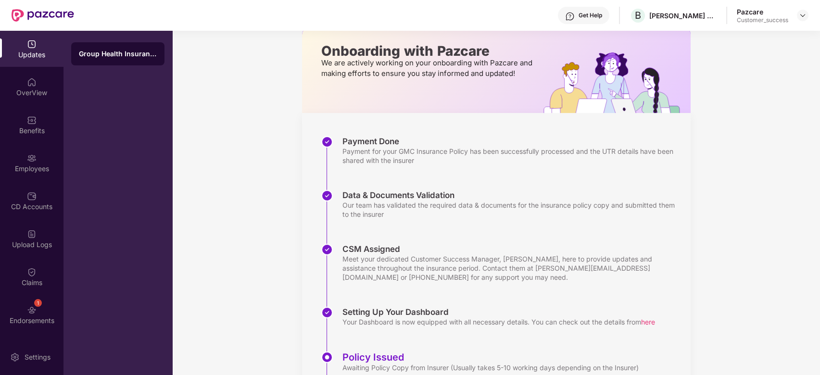
scroll to position [51, 0]
click at [37, 93] on div "OverView" at bounding box center [32, 93] width 64 height 10
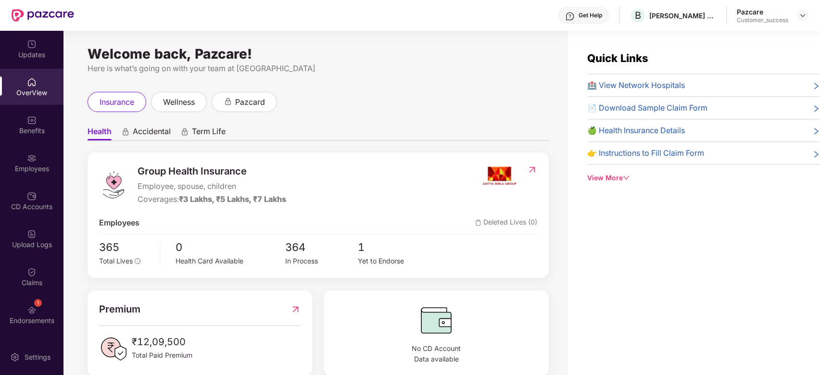
scroll to position [0, 0]
click at [35, 121] on div "Benefits" at bounding box center [32, 125] width 64 height 36
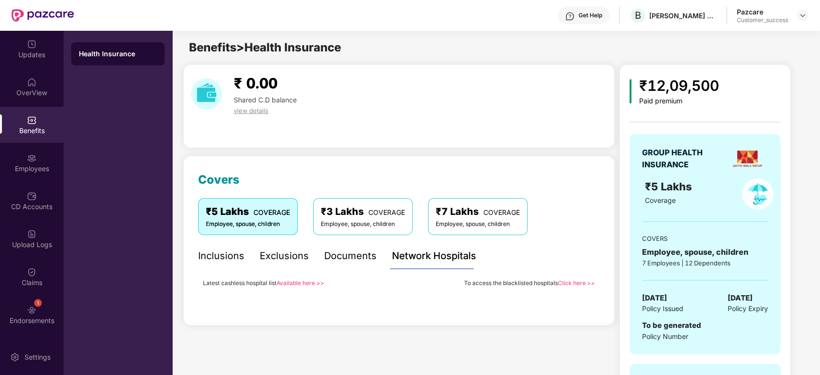
click at [237, 257] on div "Inclusions" at bounding box center [221, 256] width 46 height 15
